Goal: Find specific page/section: Find specific page/section

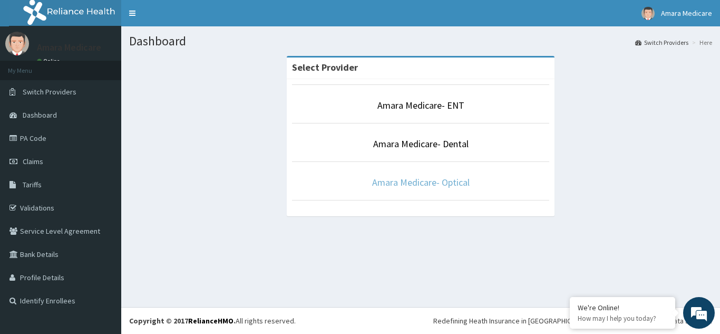
click at [400, 183] on link "Amara Medicare- Optical" at bounding box center [421, 182] width 98 height 12
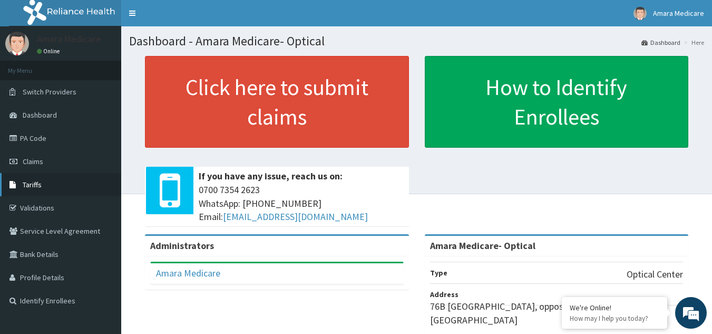
click at [34, 180] on span "Tariffs" at bounding box center [32, 184] width 19 height 9
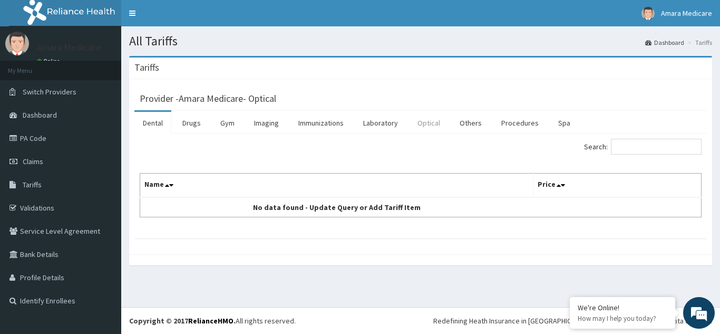
click at [424, 123] on link "Optical" at bounding box center [429, 123] width 40 height 22
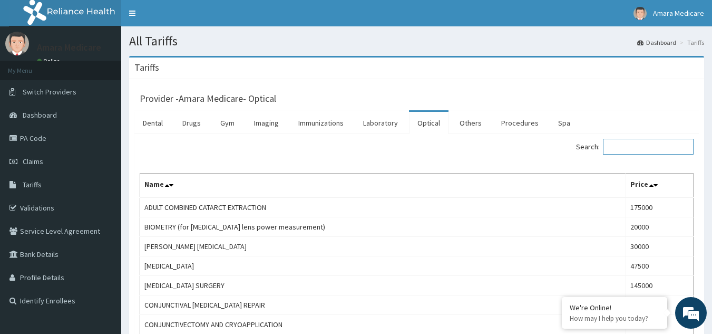
click at [622, 146] on input "Search:" at bounding box center [648, 147] width 91 height 16
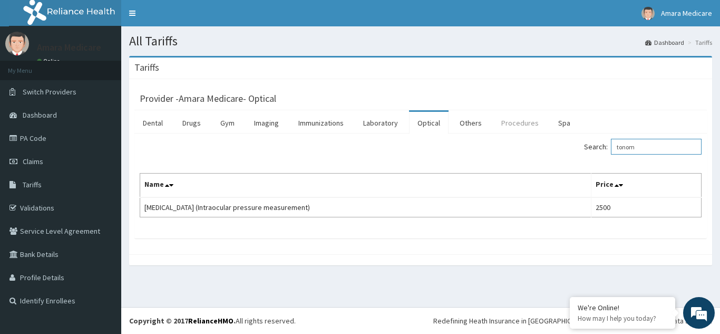
type input "tonom"
click at [530, 112] on link "Procedures" at bounding box center [520, 123] width 54 height 22
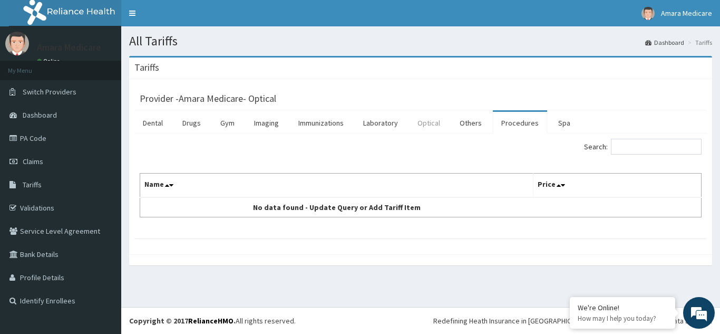
click at [410, 115] on link "Optical" at bounding box center [429, 123] width 40 height 22
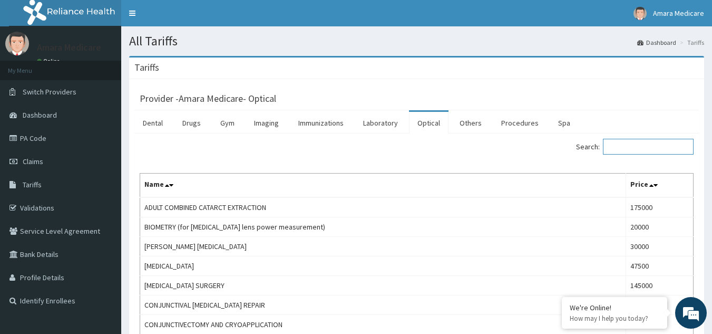
click at [636, 152] on input "Search:" at bounding box center [648, 147] width 91 height 16
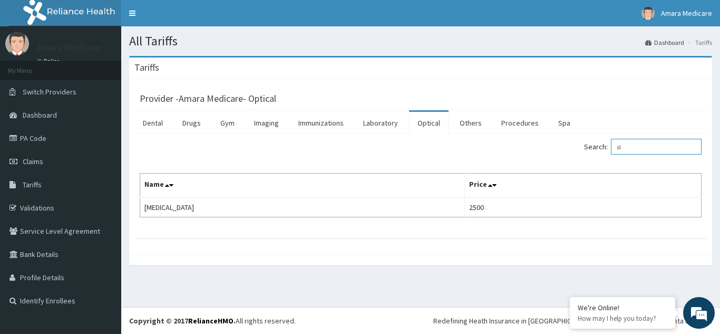
type input "s"
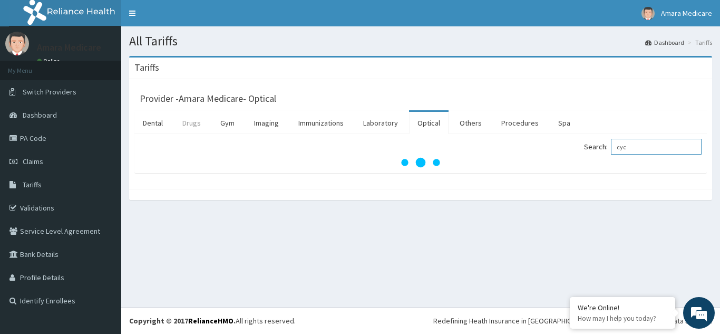
type input "cyc"
click at [193, 122] on link "Drugs" at bounding box center [191, 123] width 35 height 22
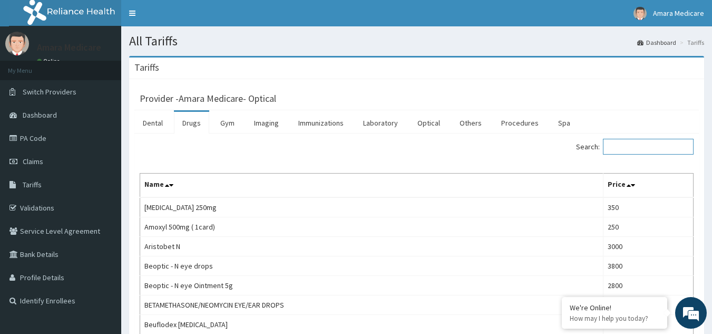
click at [630, 152] on input "Search:" at bounding box center [648, 147] width 91 height 16
type input "s"
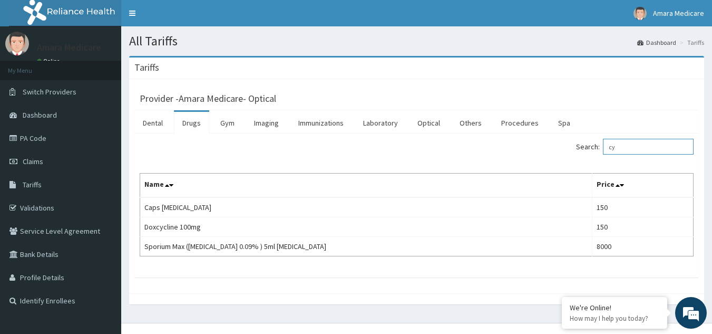
type input "c"
type input "t"
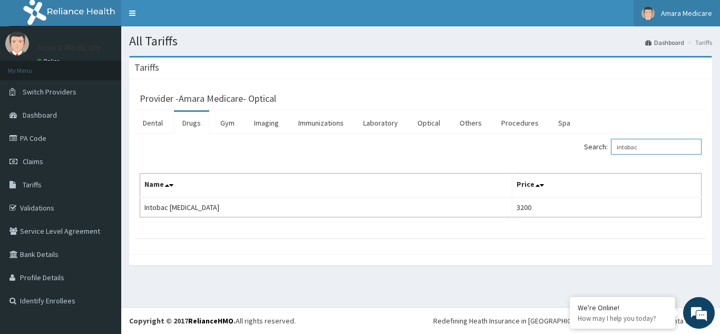
type input "intobac"
click at [28, 138] on link "PA Code" at bounding box center [60, 138] width 121 height 23
